Goal: Find specific page/section: Find specific page/section

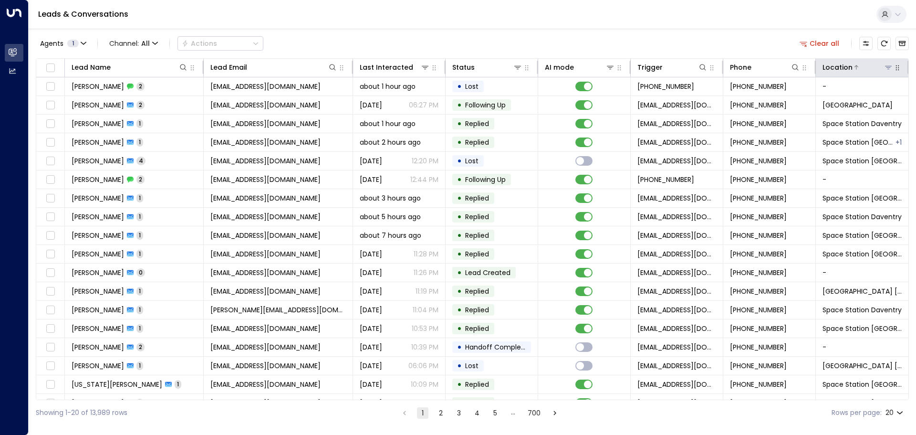
click at [887, 66] on icon at bounding box center [888, 67] width 7 height 3
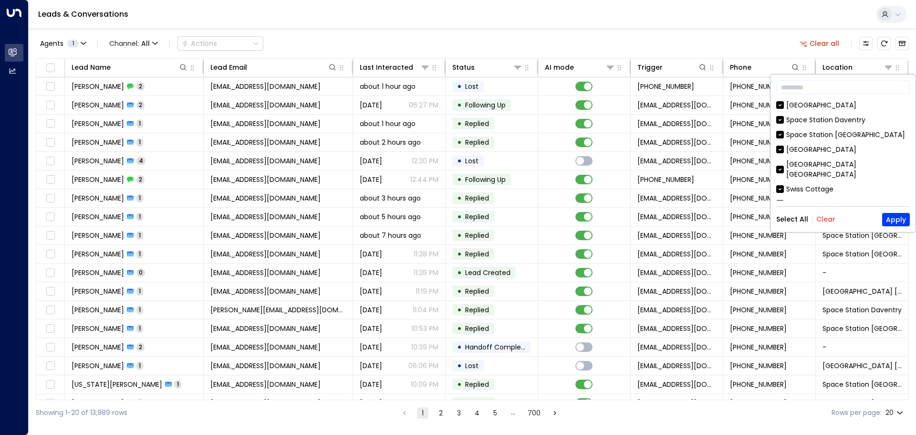
click at [827, 219] on button "Clear" at bounding box center [825, 219] width 19 height 8
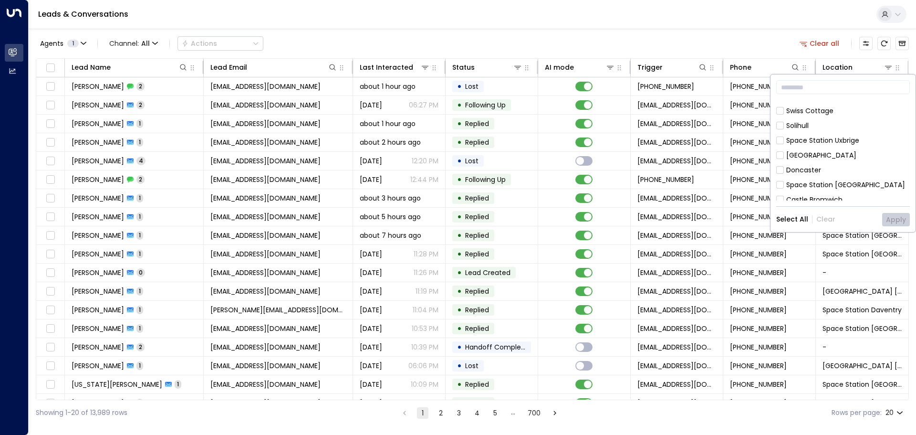
scroll to position [95, 0]
click at [831, 133] on div "[GEOGRAPHIC_DATA]" at bounding box center [821, 138] width 70 height 10
click at [895, 219] on button "Apply" at bounding box center [896, 219] width 28 height 13
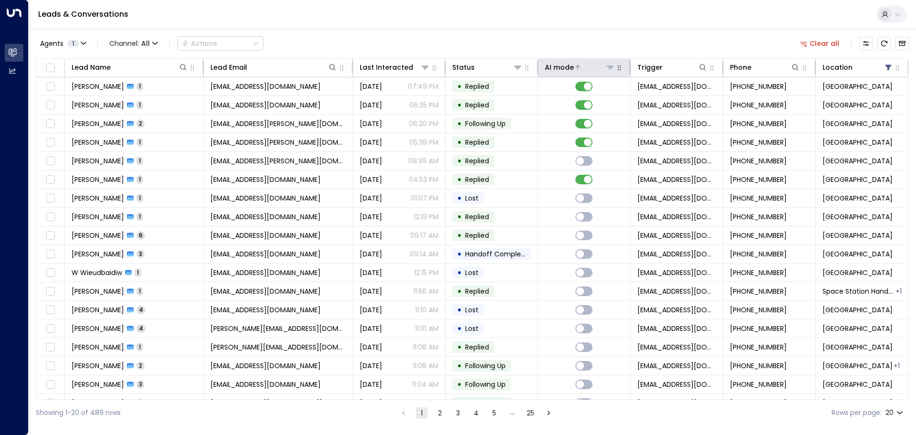
click at [609, 70] on icon at bounding box center [611, 67] width 8 height 8
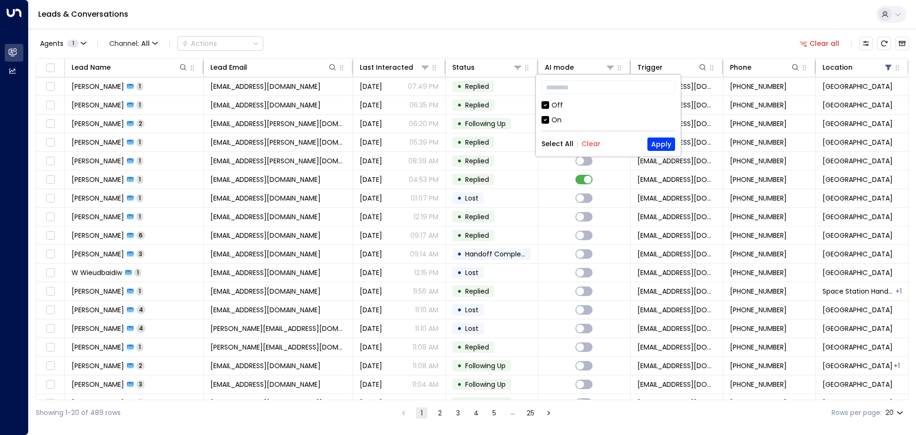
click at [558, 105] on div "Off" at bounding box center [557, 105] width 11 height 10
click at [656, 144] on button "Apply" at bounding box center [662, 143] width 28 height 13
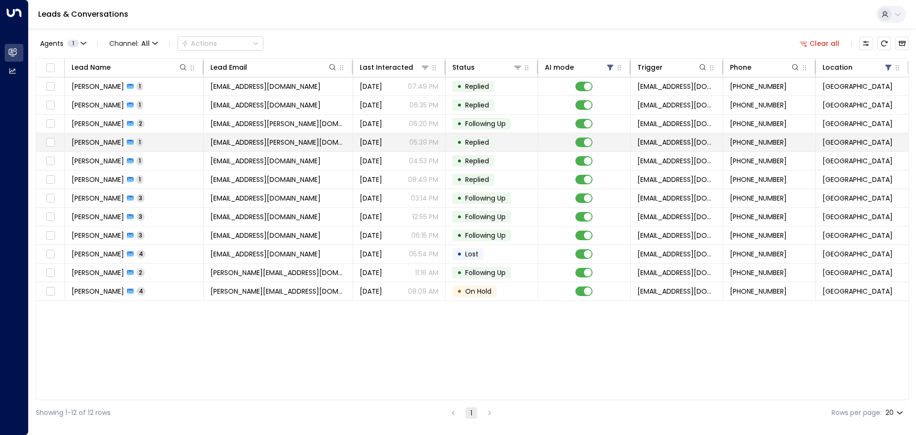
click at [591, 137] on td at bounding box center [584, 142] width 93 height 18
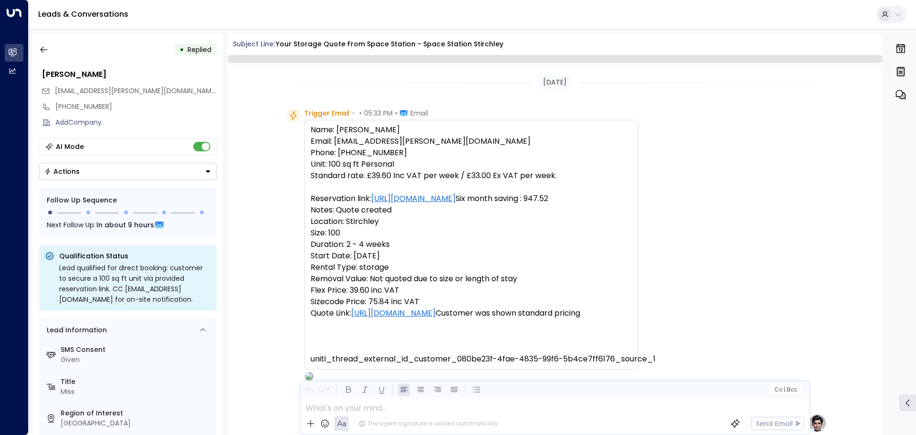
scroll to position [368, 0]
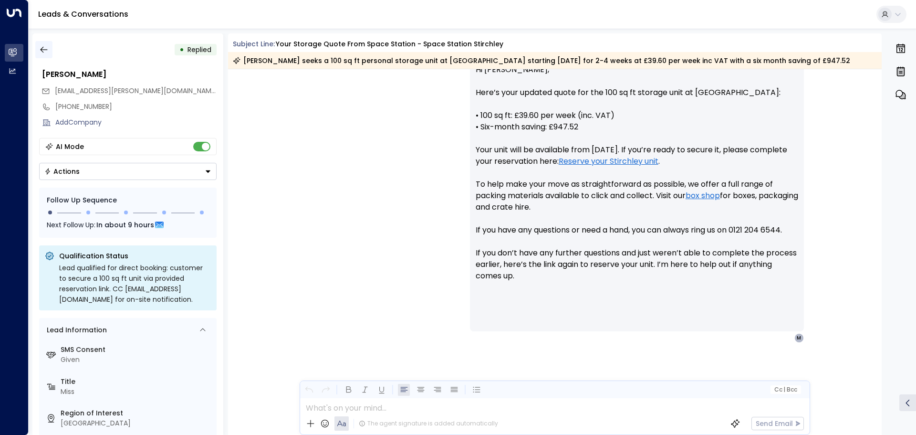
click at [44, 47] on icon "button" at bounding box center [44, 50] width 10 height 10
